Goal: Information Seeking & Learning: Learn about a topic

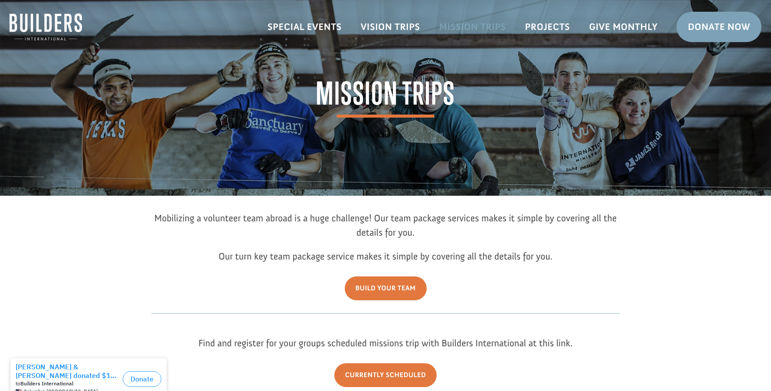
click at [487, 26] on link "Mission Trips" at bounding box center [473, 26] width 86 height 25
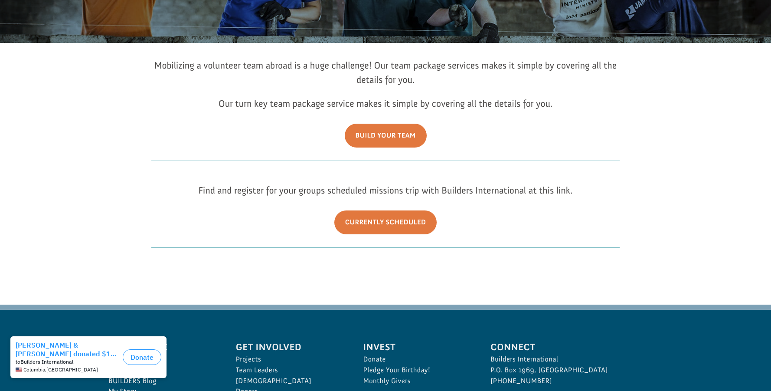
scroll to position [161, 0]
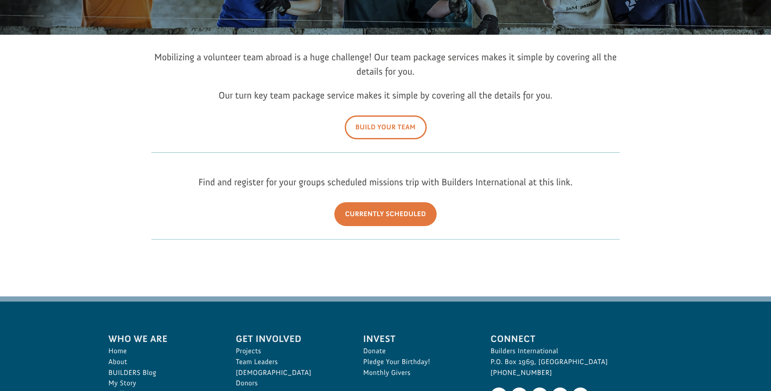
click at [395, 132] on link "Build Your Team" at bounding box center [386, 127] width 82 height 24
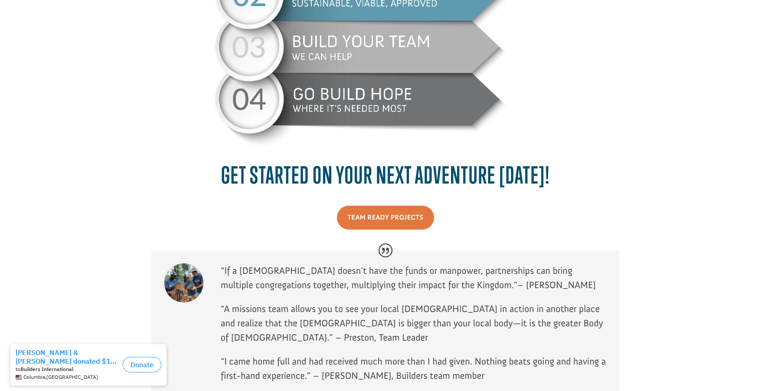
scroll to position [613, 0]
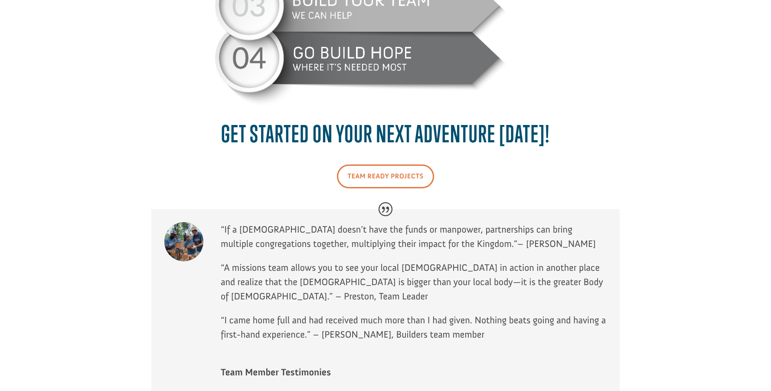
click at [353, 174] on link "Team Ready Projects" at bounding box center [386, 176] width 98 height 24
